Goal: Transaction & Acquisition: Book appointment/travel/reservation

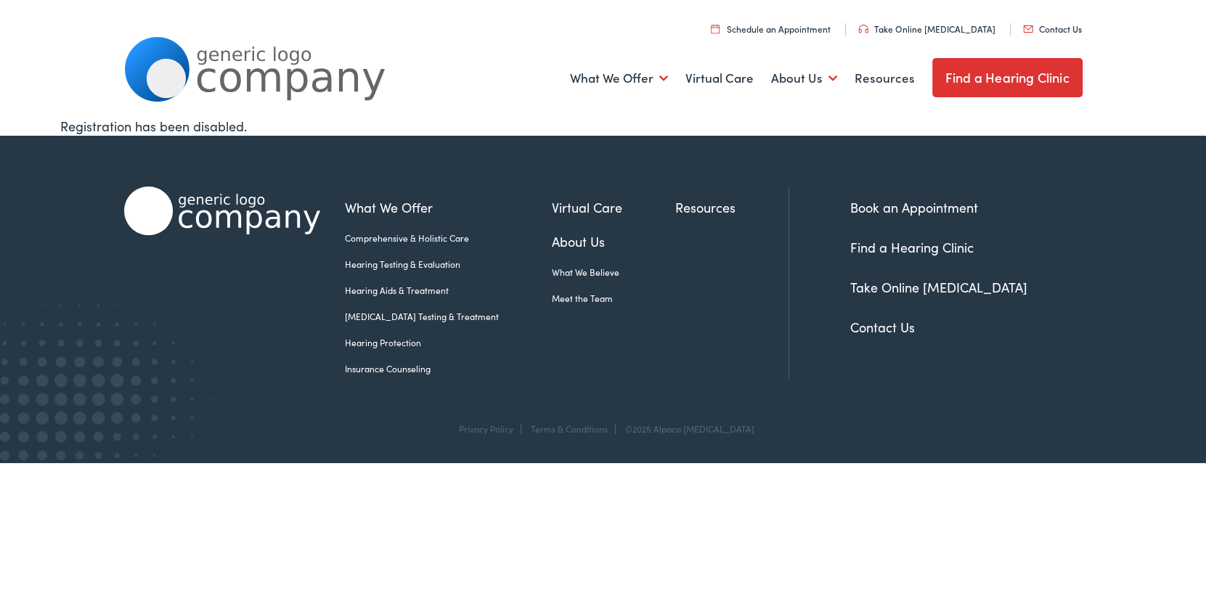
click at [1072, 28] on link "Contact Us" at bounding box center [1052, 29] width 59 height 12
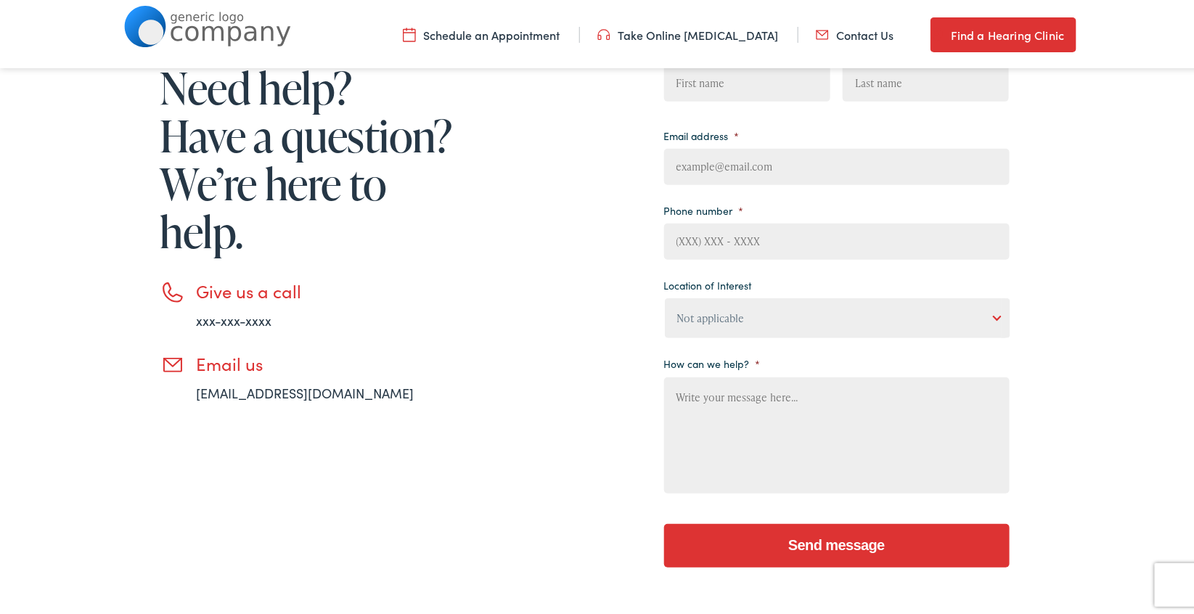
scroll to position [218, 0]
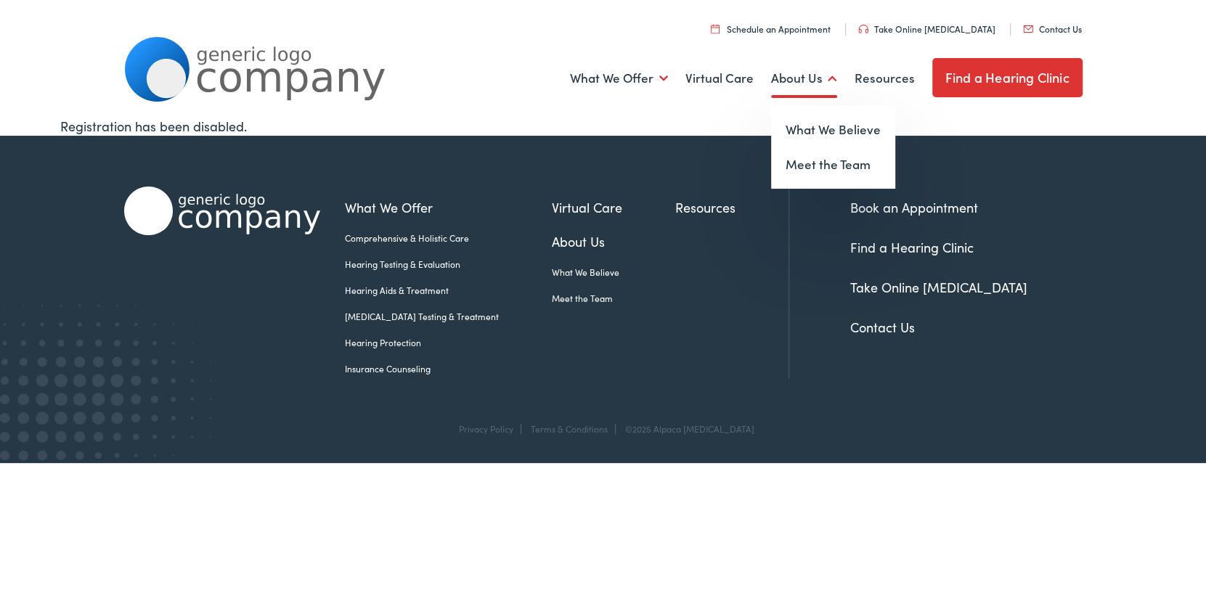
click at [818, 78] on link "About Us" at bounding box center [804, 79] width 66 height 54
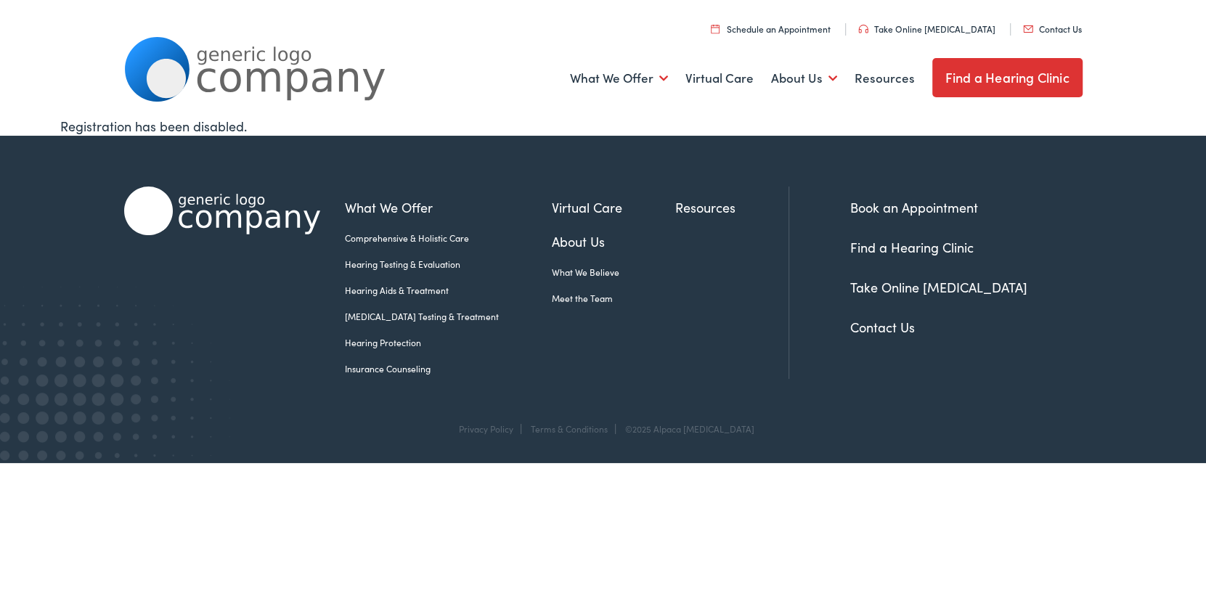
click at [852, 326] on link "Contact Us" at bounding box center [882, 327] width 65 height 18
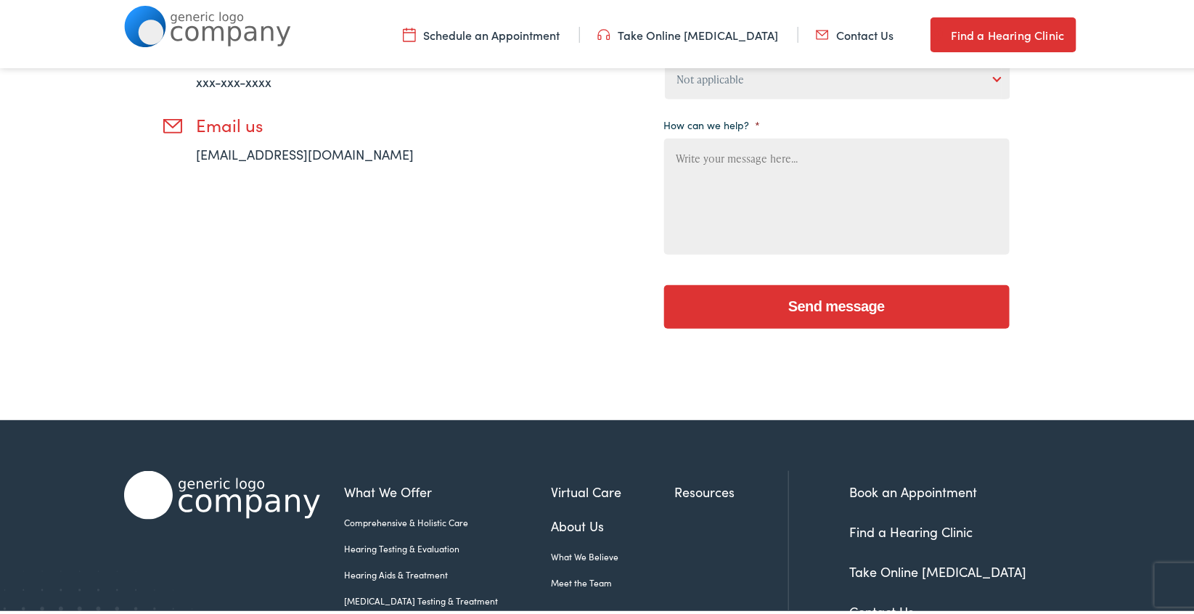
scroll to position [592, 0]
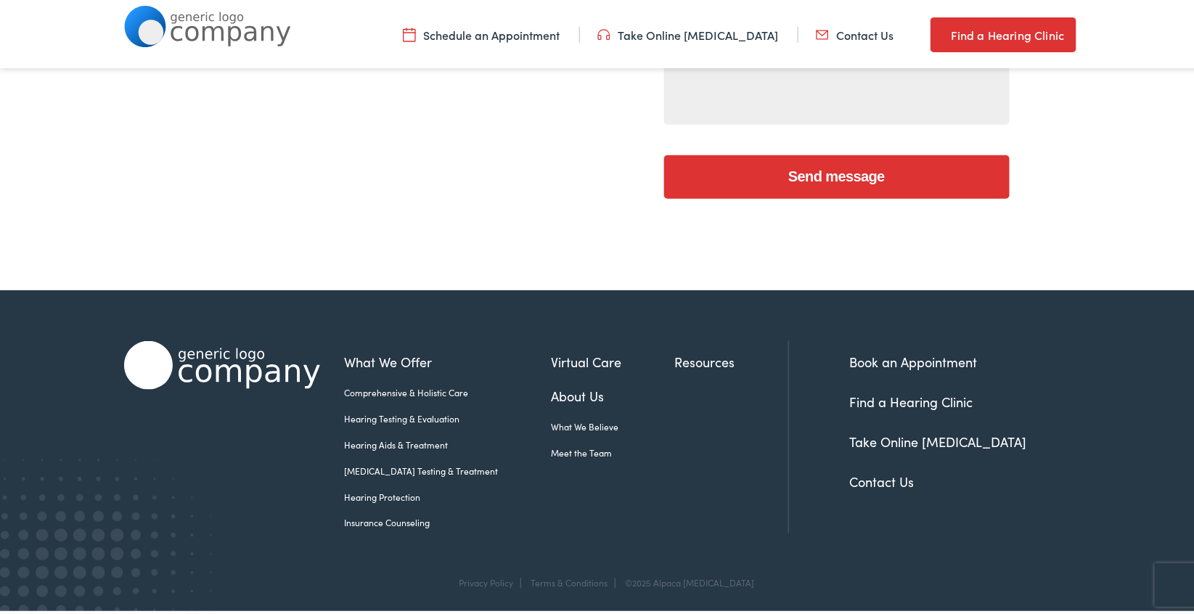
click at [679, 349] on link "Resources" at bounding box center [731, 359] width 113 height 20
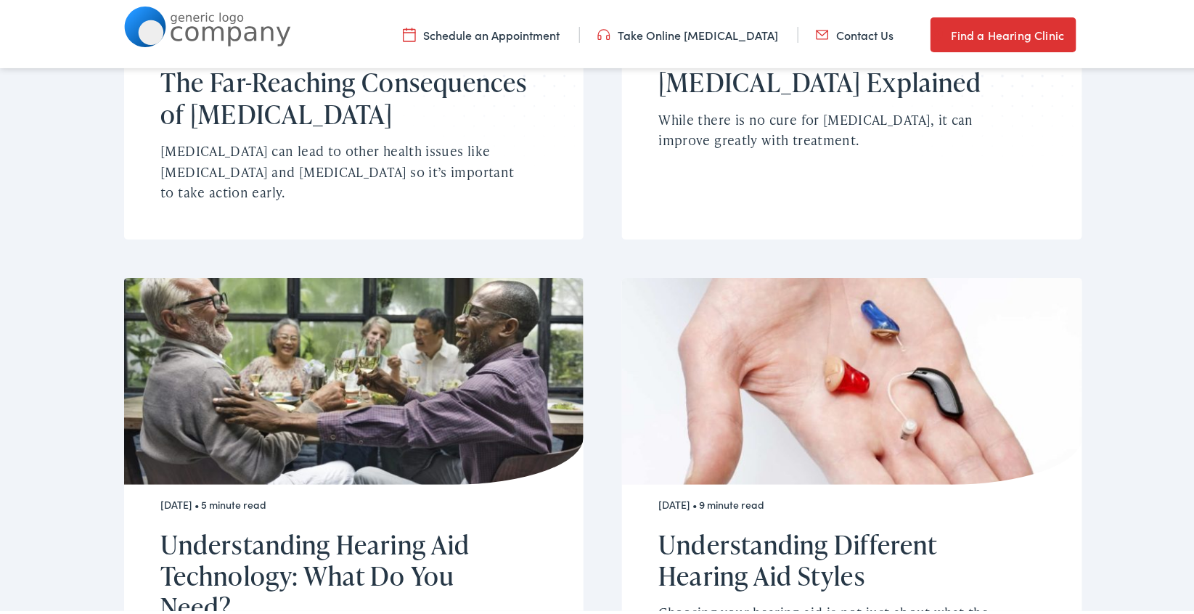
scroll to position [871, 0]
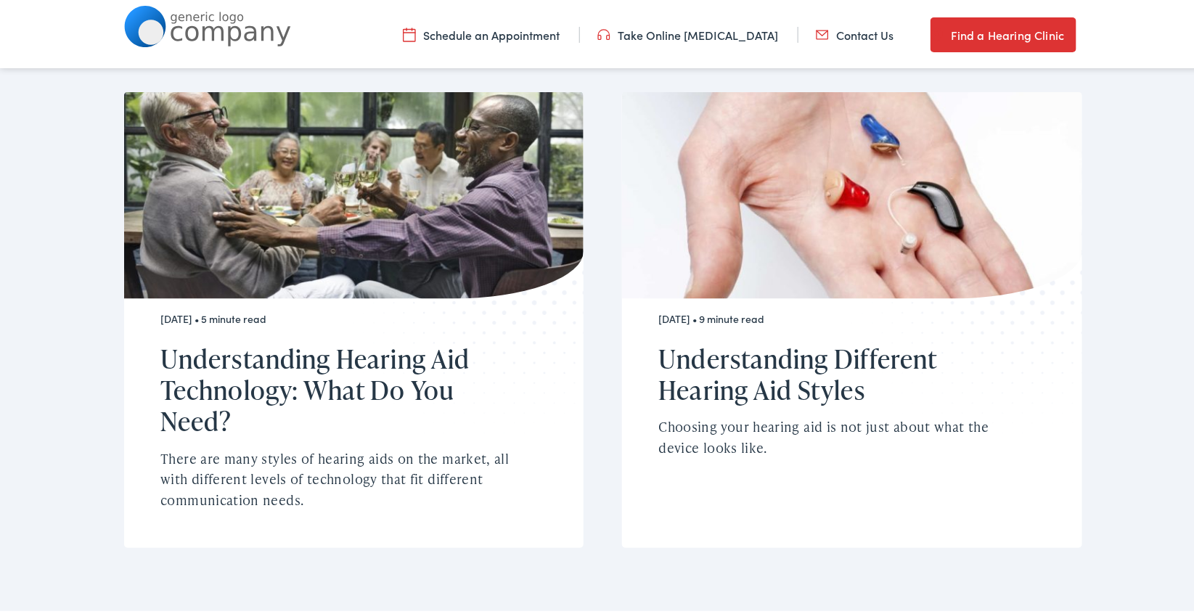
click at [547, 30] on link "Schedule an Appointment" at bounding box center [481, 32] width 157 height 16
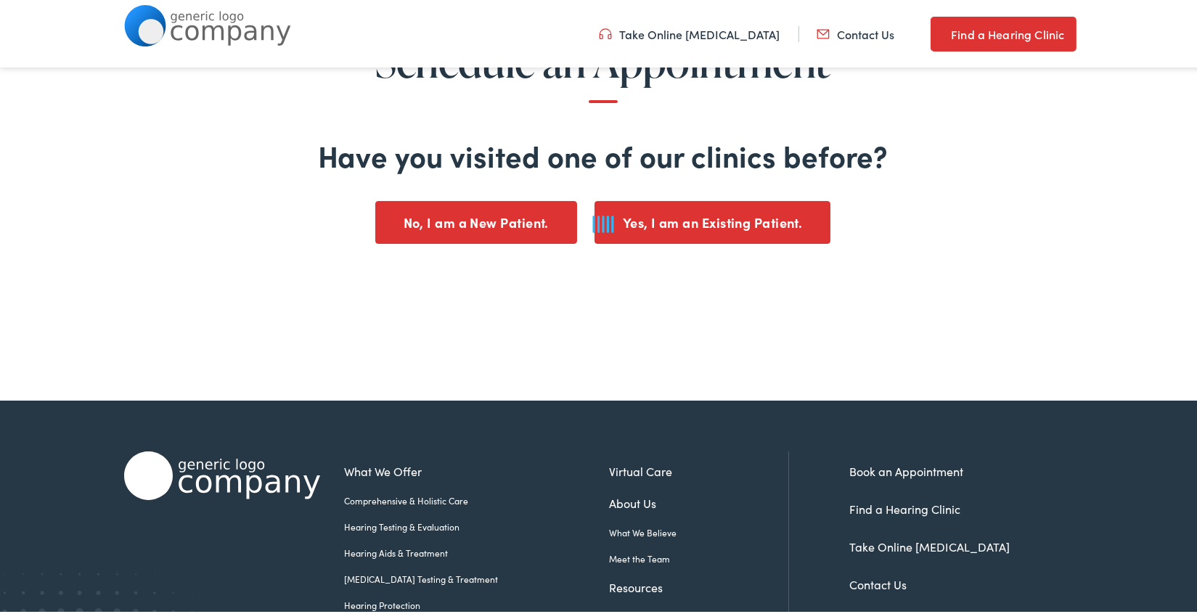
scroll to position [218, 0]
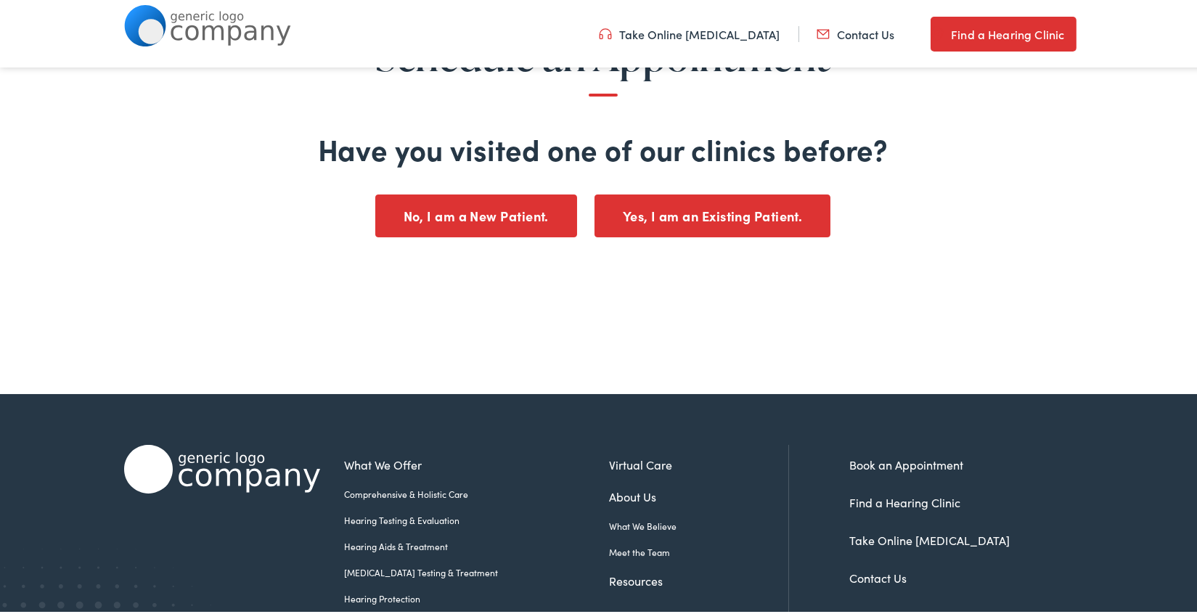
click at [514, 220] on button "No, I am a New Patient." at bounding box center [476, 213] width 202 height 43
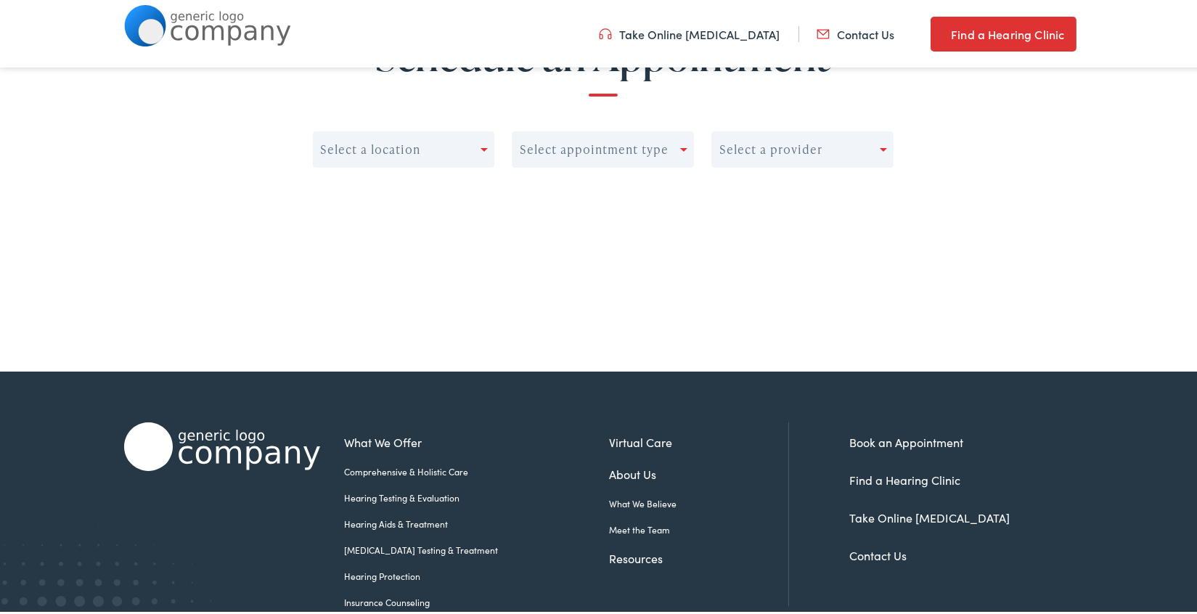
click at [456, 129] on div "Select a location Select appointment type Select a provider" at bounding box center [603, 162] width 1110 height 124
click at [457, 147] on div "Select a location" at bounding box center [398, 147] width 168 height 20
click at [459, 184] on div "No options" at bounding box center [403, 183] width 181 height 29
click at [561, 154] on div "Select appointment type" at bounding box center [594, 148] width 149 height 14
click at [778, 144] on div "Select a provider" at bounding box center [771, 148] width 103 height 14
